Goal: Information Seeking & Learning: Learn about a topic

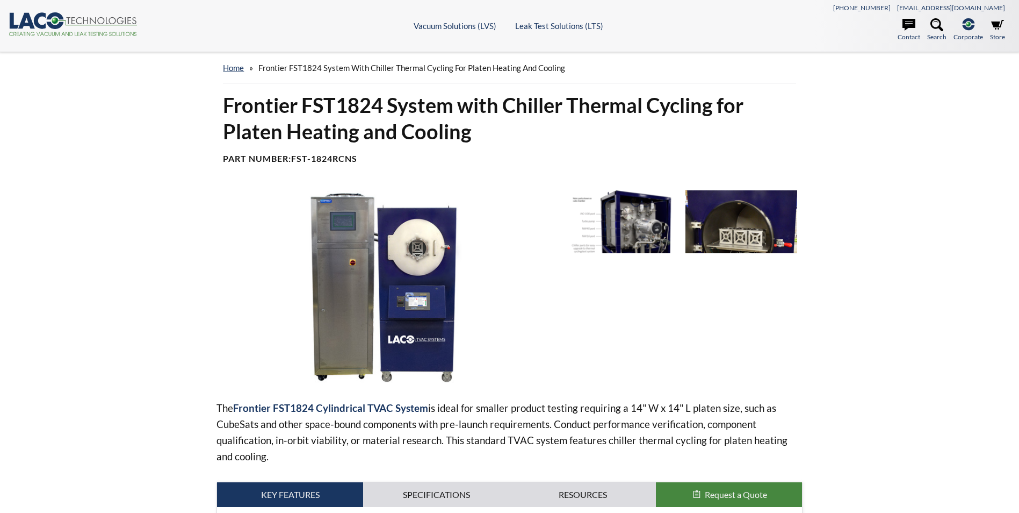
select select "Language Translate Widget"
click at [7, 13] on header ".cls-1{fill:#193661;}.cls-2{fill:#58595b;}.cls-3{fill:url(#radial-gradient);}.c…" at bounding box center [509, 26] width 1019 height 52
click at [20, 14] on icon ".cls-1{fill:#193661;}.cls-2{fill:#58595b;}.cls-3{fill:url(#radial-gradient);}.c…" at bounding box center [73, 24] width 129 height 24
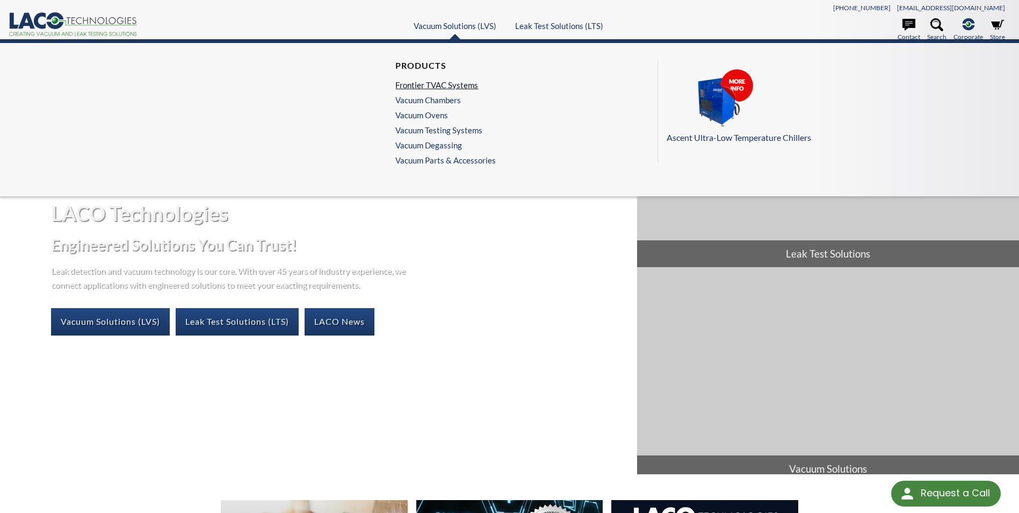
click at [441, 85] on link "Frontier TVAC Systems" at bounding box center [443, 85] width 95 height 10
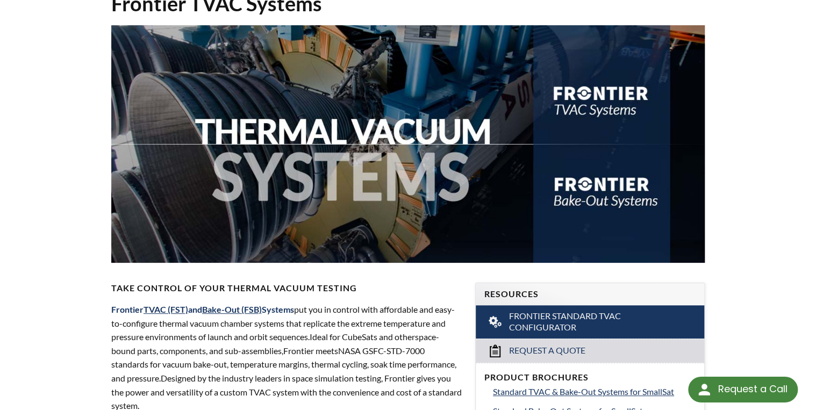
select select "Language Translate Widget"
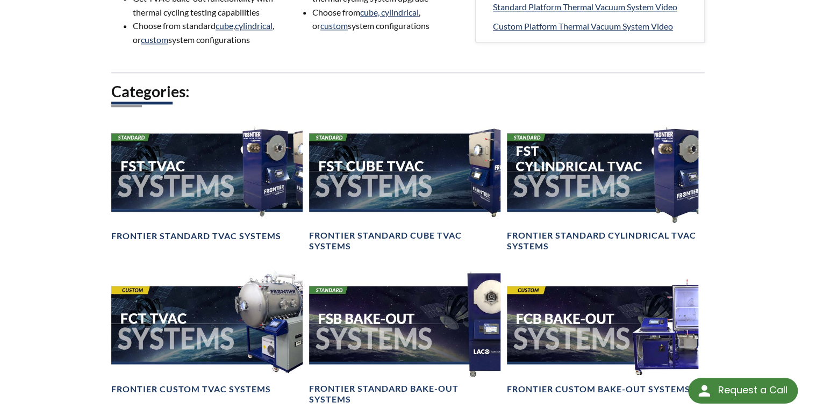
scroll to position [774, 0]
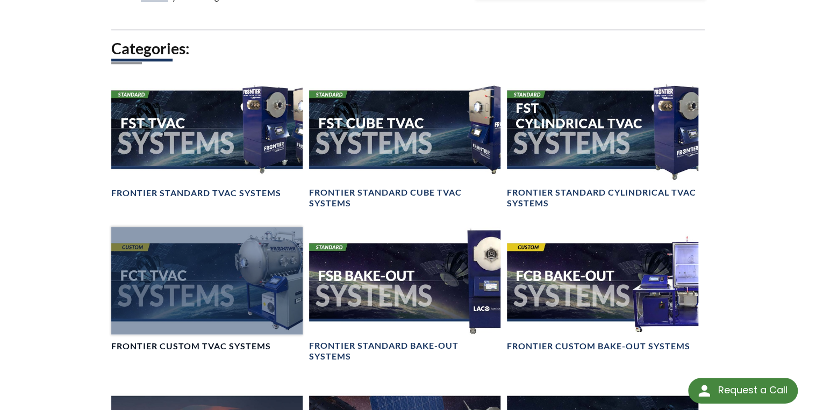
click at [173, 330] on div at bounding box center [206, 280] width 191 height 107
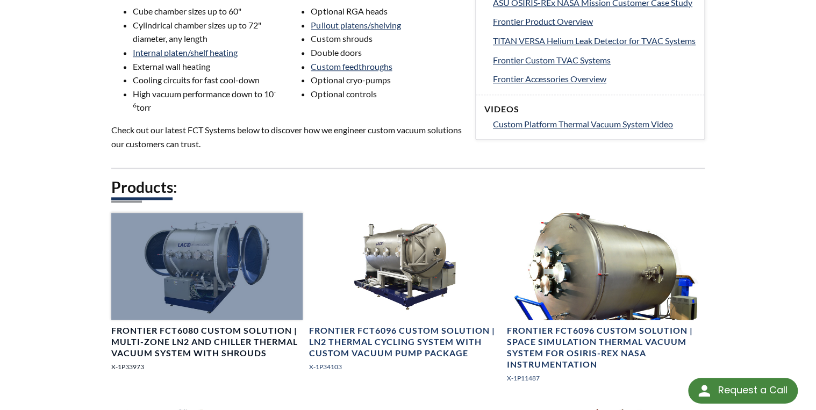
scroll to position [473, 0]
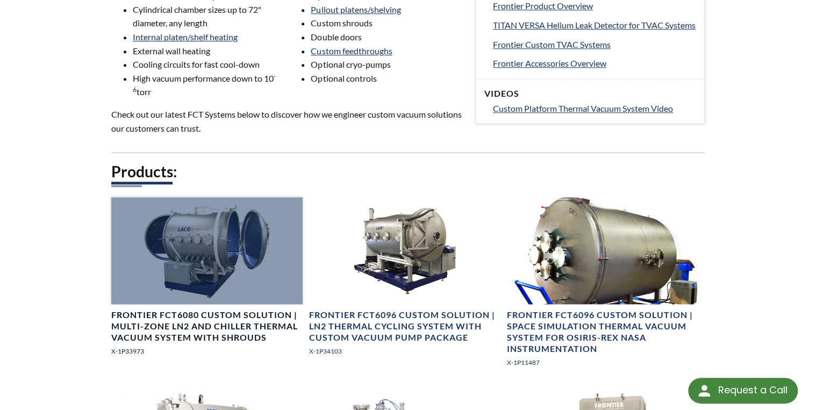
click at [262, 314] on h4 "Frontier FCT6080 Custom Solution | Multi-Zone LN2 and Chiller Thermal Vacuum Sy…" at bounding box center [206, 326] width 191 height 33
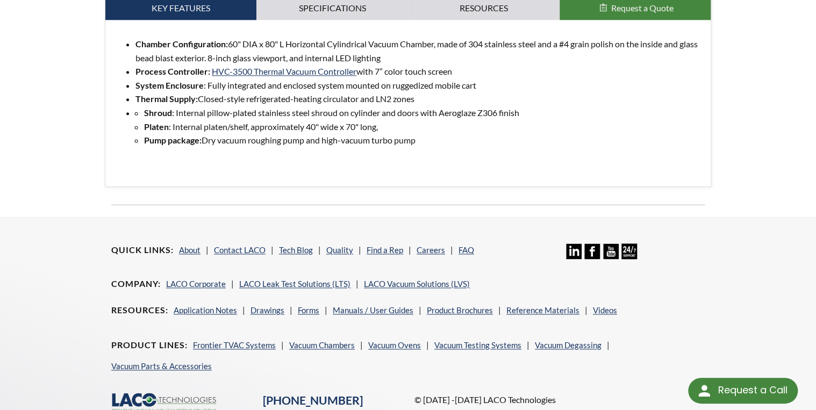
scroll to position [344, 0]
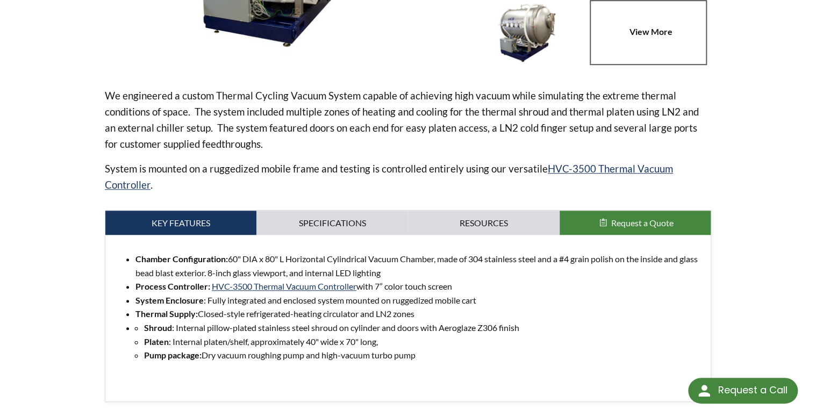
click at [348, 239] on div "Chamber Configuration: 60" DIA x 80" L Horizontal Cylindrical Vacuum Chamber, m…" at bounding box center [407, 318] width 605 height 167
click at [312, 214] on link "Specifications" at bounding box center [332, 223] width 152 height 25
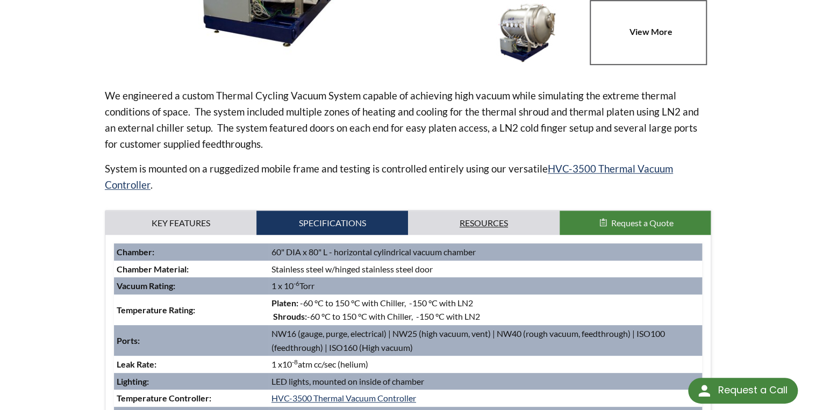
click at [499, 215] on link "Resources" at bounding box center [484, 223] width 152 height 25
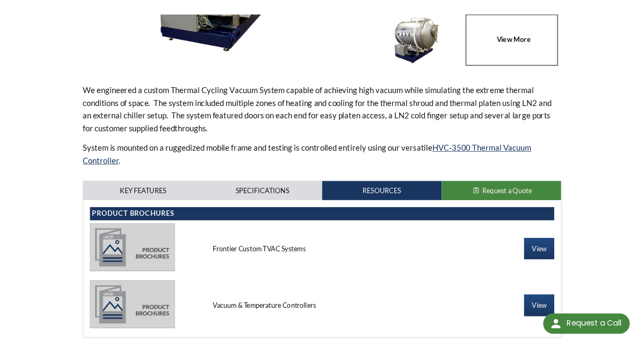
scroll to position [430, 0]
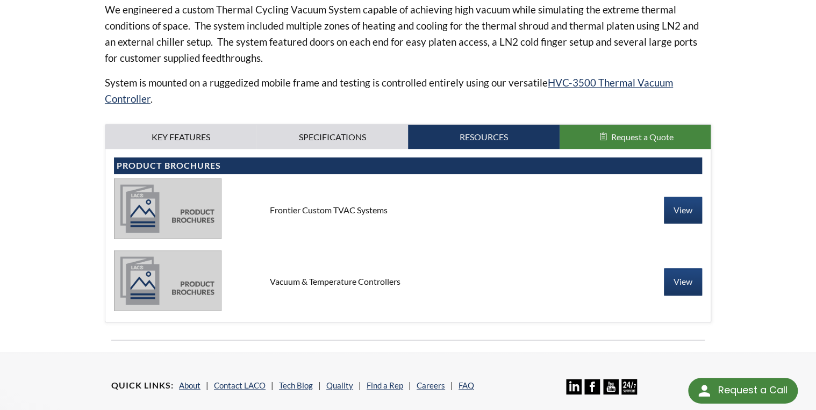
click at [351, 205] on div "Frontier Custom TVAC Systems" at bounding box center [408, 210] width 294 height 12
click at [680, 211] on link "View" at bounding box center [683, 210] width 38 height 27
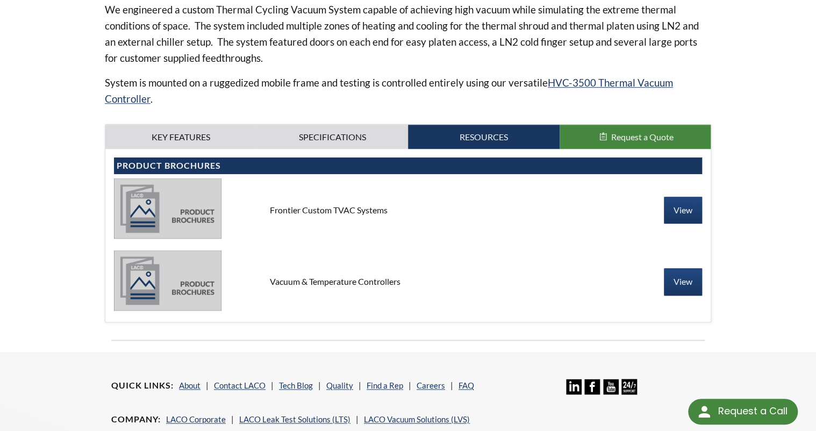
click at [482, 389] on nav "Quick Links About Contact LACO Tech Blog Quality Find a Rep Careers FAQ" at bounding box center [332, 394] width 442 height 30
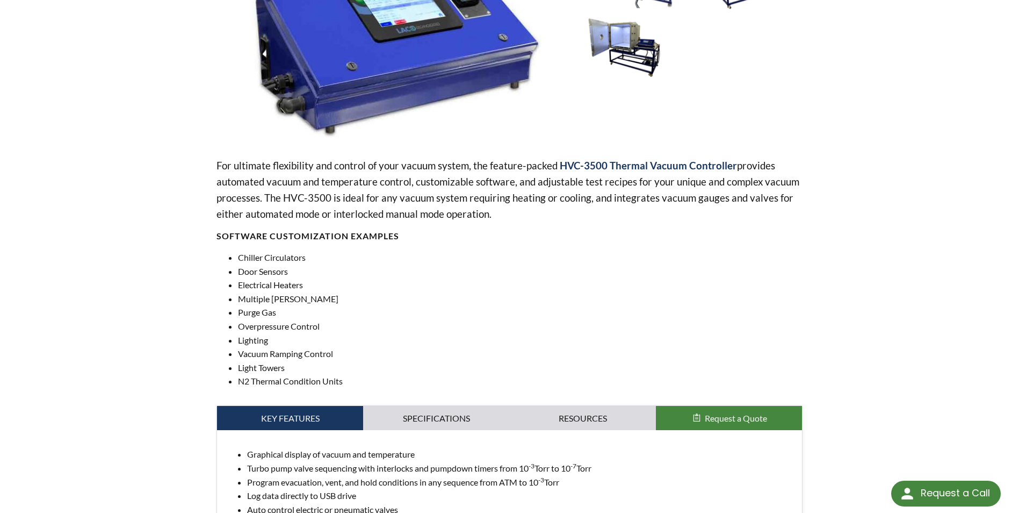
scroll to position [430, 0]
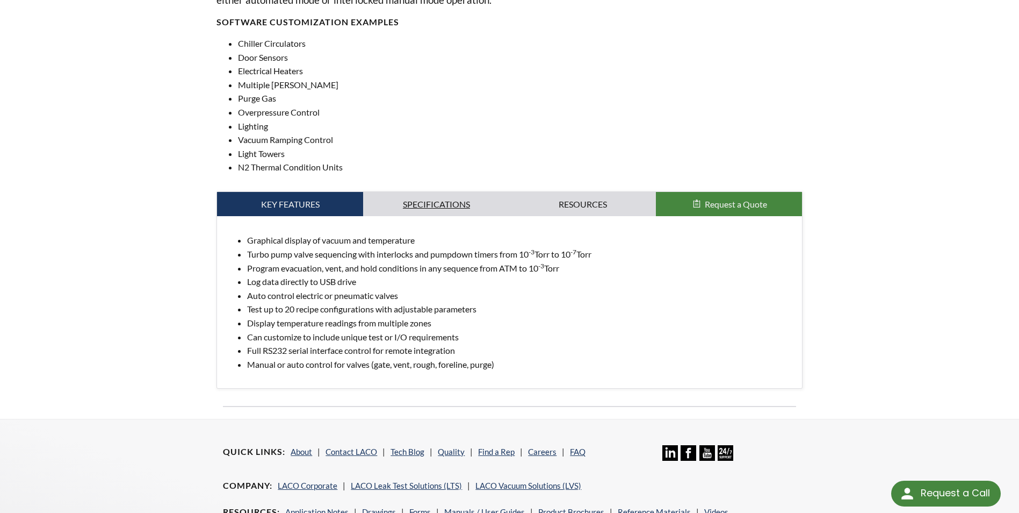
click at [450, 204] on link "Specifications" at bounding box center [436, 204] width 146 height 25
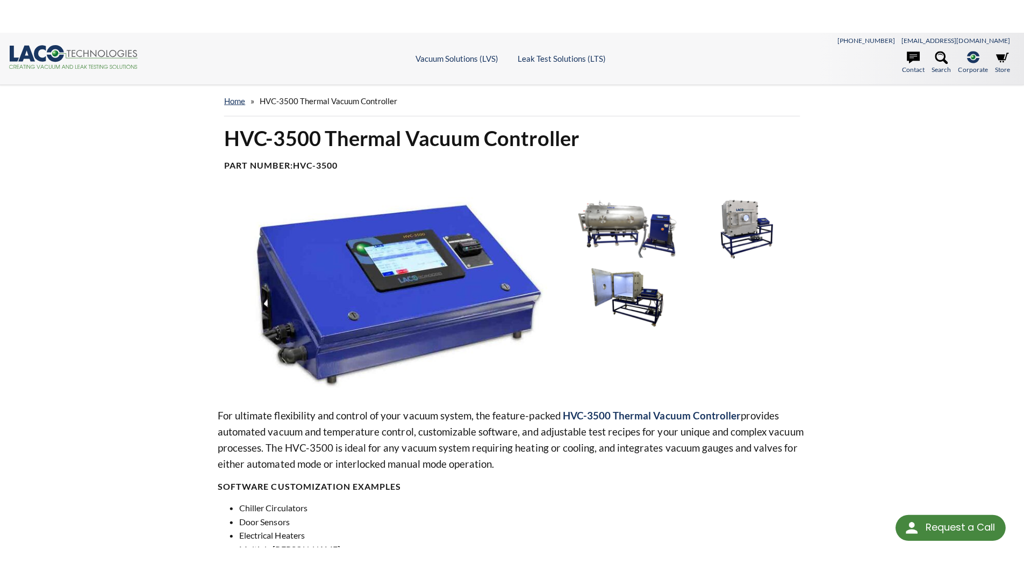
scroll to position [554, 0]
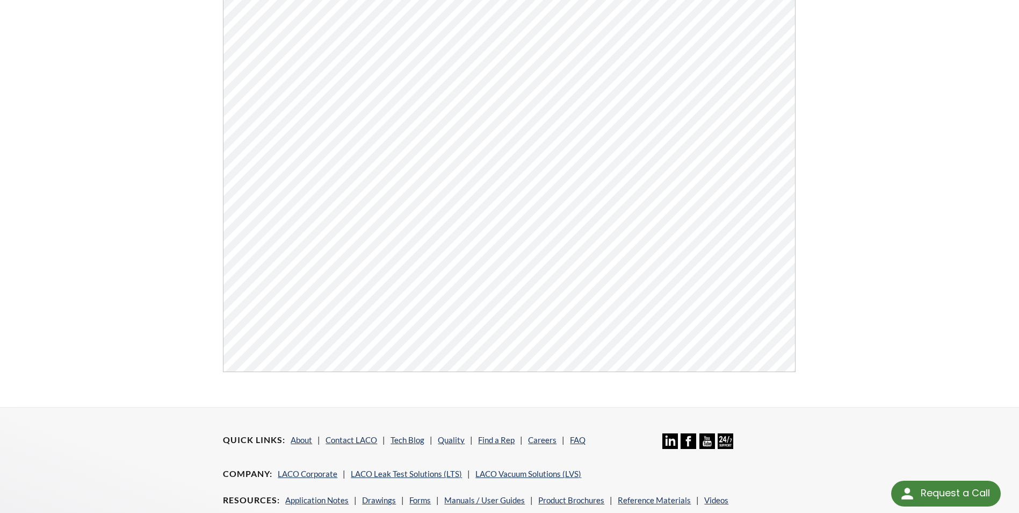
scroll to position [269, 0]
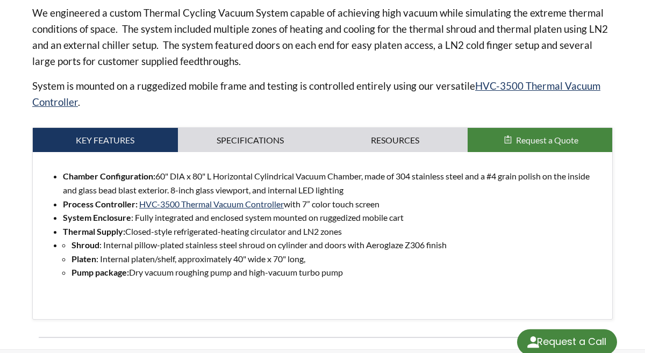
select select "Language Translate Widget"
